Goal: Complete application form

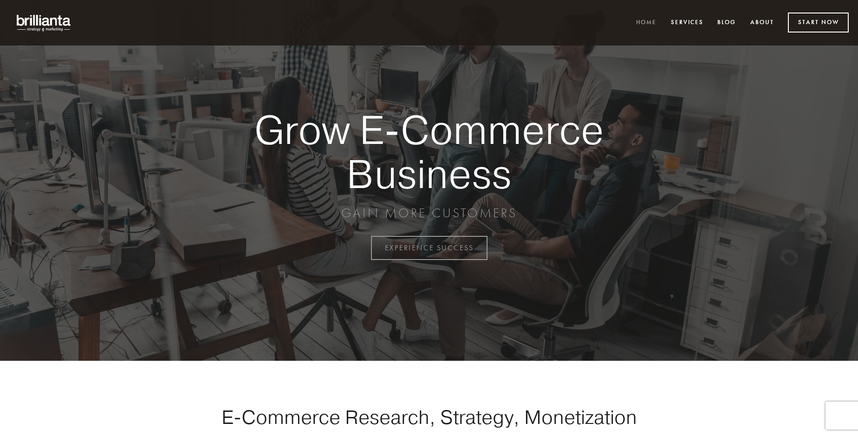
scroll to position [2433, 0]
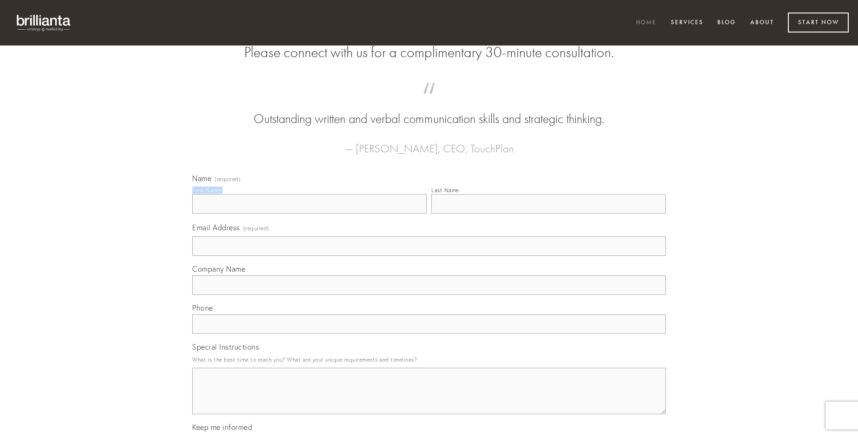
type input "[PERSON_NAME]"
click at [548, 214] on input "Last Name" at bounding box center [548, 203] width 234 height 19
type input "[PERSON_NAME]"
click at [429, 256] on input "Email Address (required)" at bounding box center [428, 245] width 473 height 19
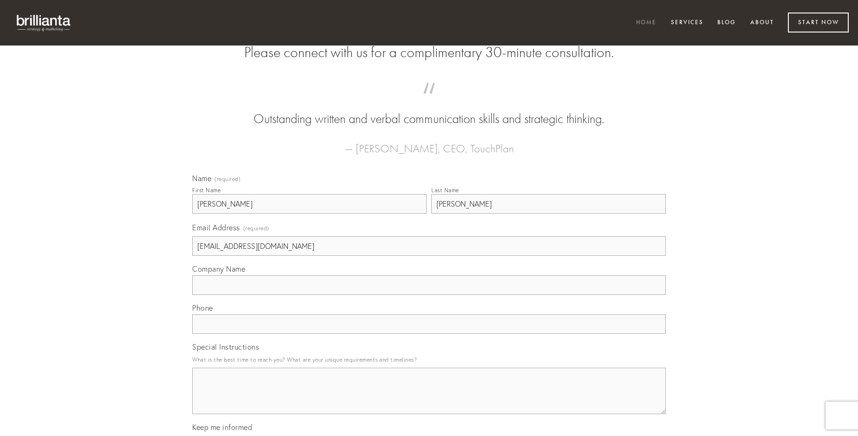
type input "[EMAIL_ADDRESS][DOMAIN_NAME]"
click at [429, 295] on input "Company Name" at bounding box center [428, 284] width 473 height 19
type input "calamitas"
click at [429, 334] on input "text" at bounding box center [428, 323] width 473 height 19
